Goal: Information Seeking & Learning: Check status

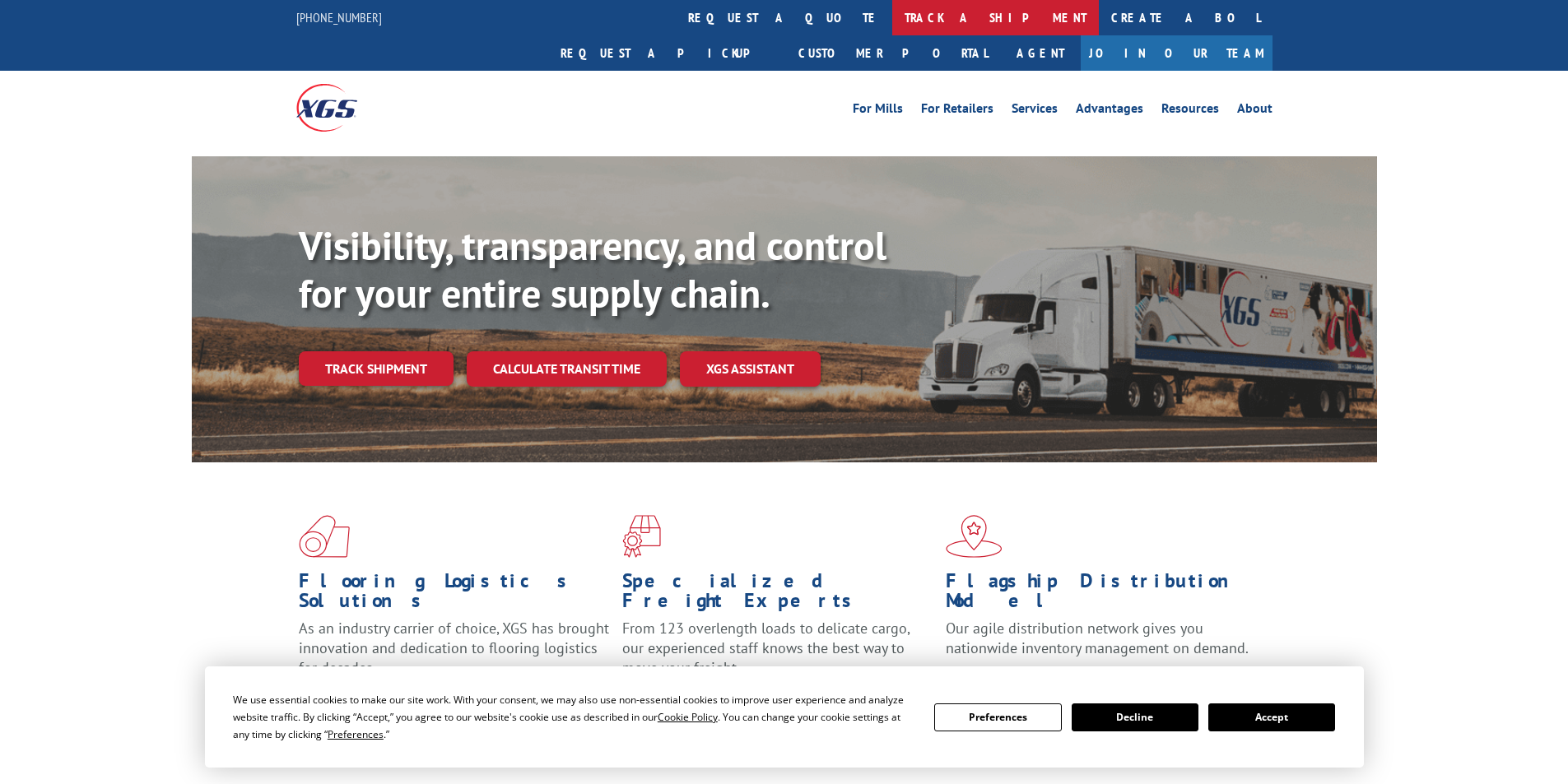
click at [892, 15] on link "track a shipment" at bounding box center [995, 18] width 207 height 36
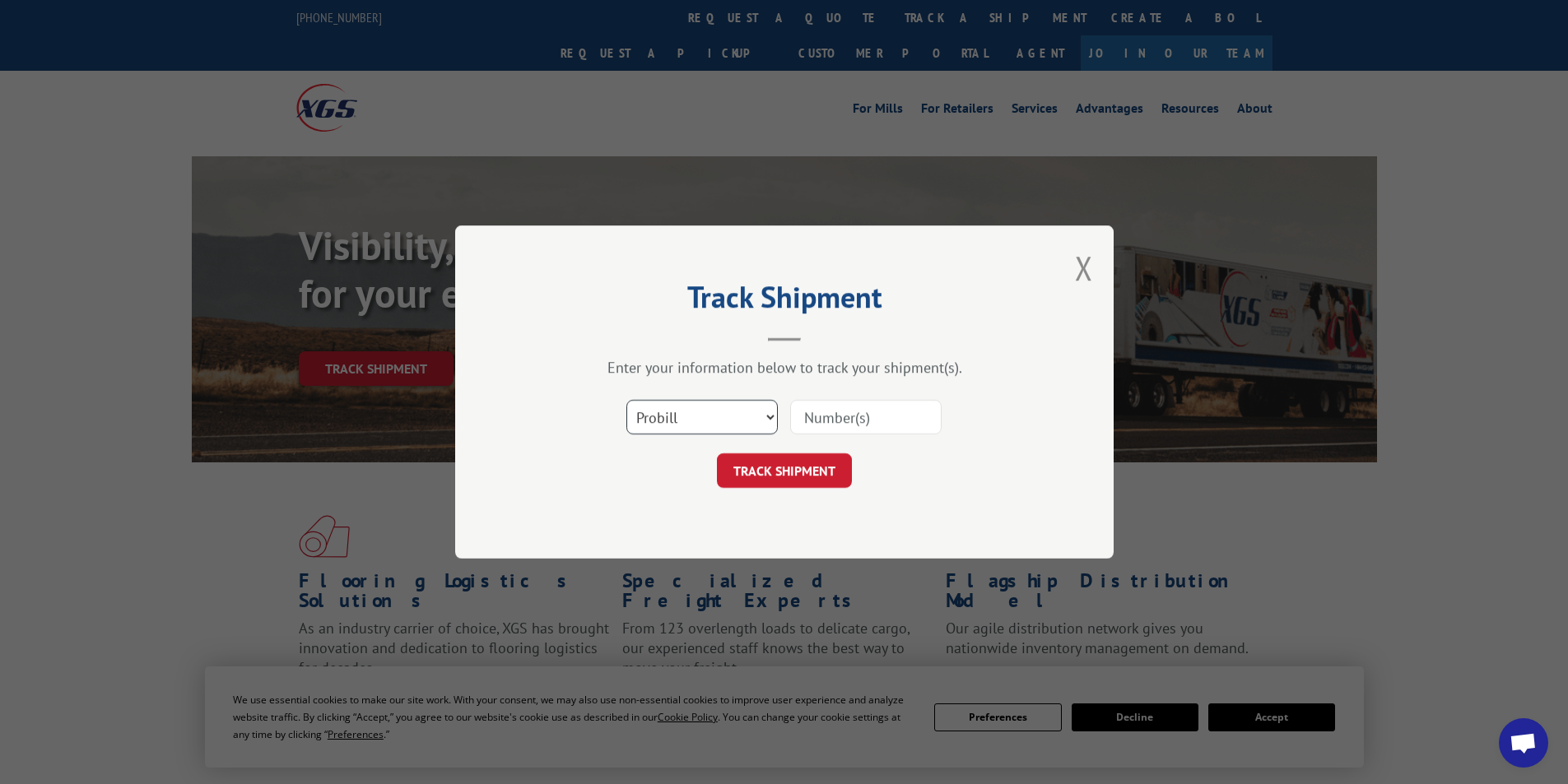
click at [755, 412] on select "Select category... Probill BOL PO" at bounding box center [702, 417] width 152 height 35
select select "bol"
click at [627, 400] on select "Select category... Probill BOL PO" at bounding box center [702, 417] width 152 height 35
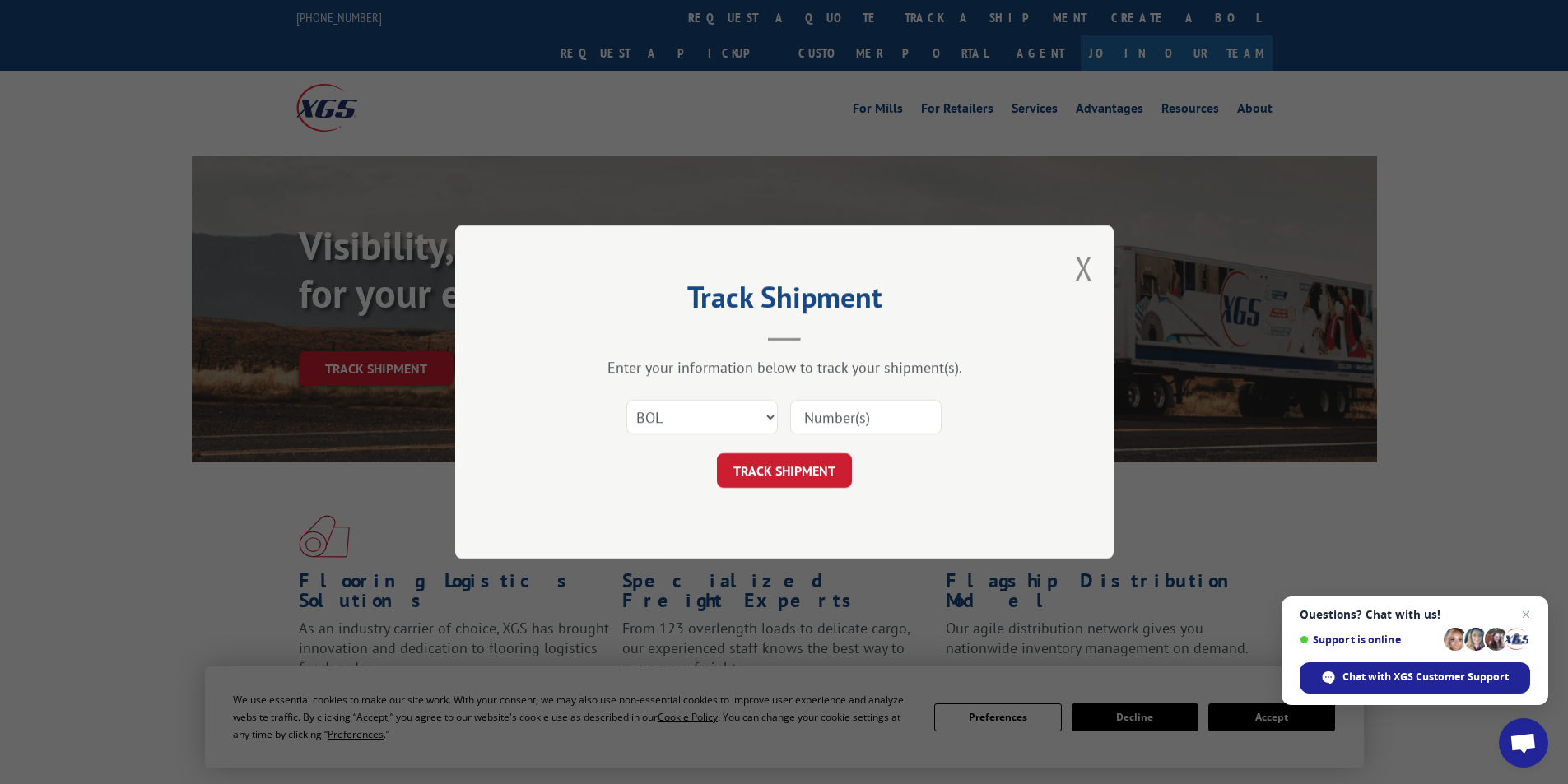
click at [824, 416] on input at bounding box center [866, 417] width 152 height 35
paste input "5148127"
type input "5148127"
click at [819, 480] on button "TRACK SHIPMENT" at bounding box center [784, 471] width 135 height 35
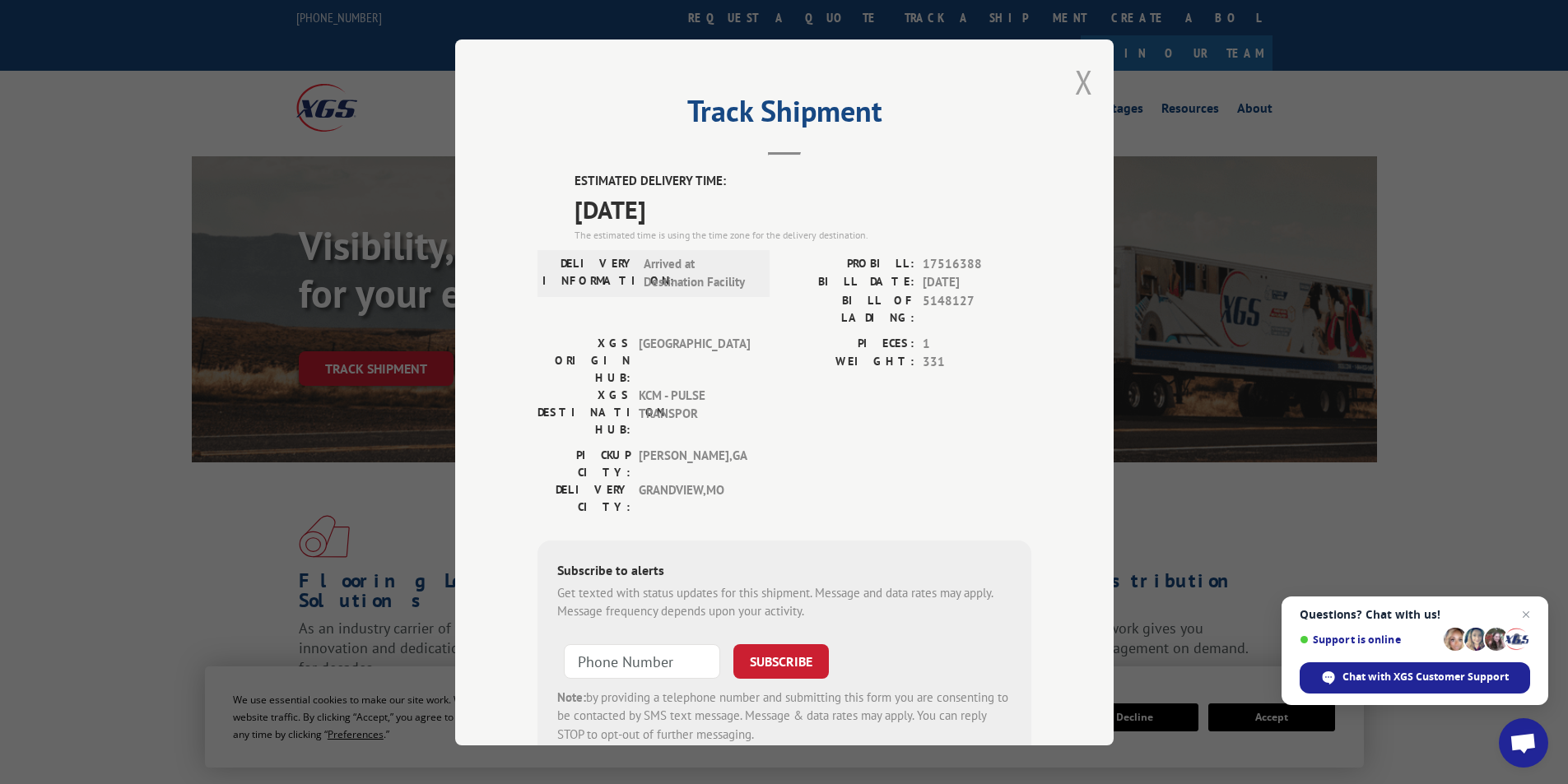
click at [1077, 79] on button "Close modal" at bounding box center [1084, 82] width 18 height 43
